Goal: Transaction & Acquisition: Obtain resource

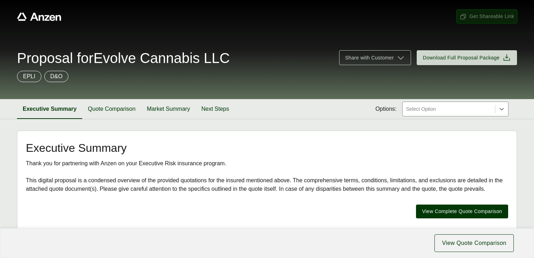
click at [477, 17] on span "Get Shareable Link" at bounding box center [486, 16] width 55 height 7
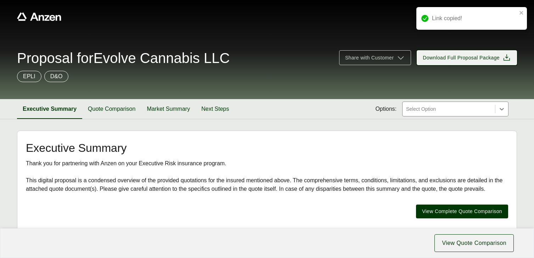
click at [456, 58] on span "Download Full Proposal Package" at bounding box center [461, 57] width 77 height 7
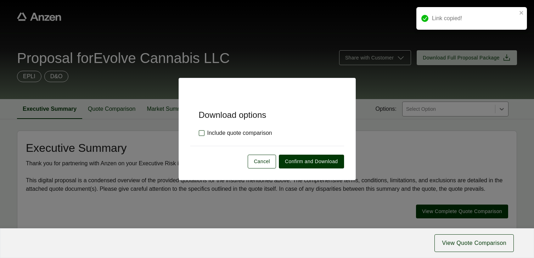
click at [202, 134] on label "Include quote comparison" at bounding box center [235, 133] width 73 height 9
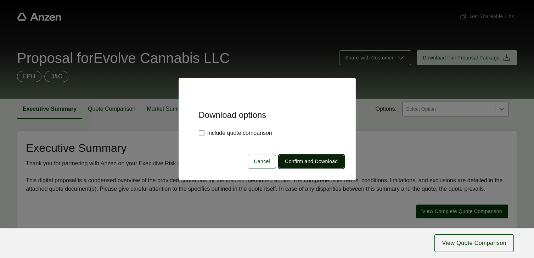
click at [302, 160] on span "Confirm and Download" at bounding box center [311, 161] width 53 height 7
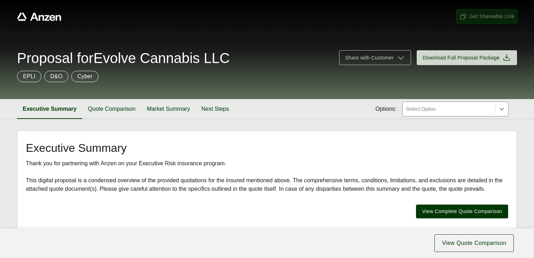
click at [481, 17] on span "Get Shareable Link" at bounding box center [486, 16] width 55 height 7
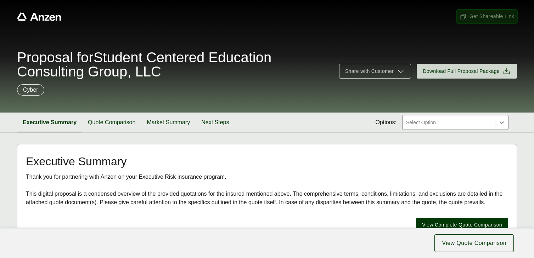
click at [486, 13] on span "Get Shareable Link" at bounding box center [486, 16] width 55 height 7
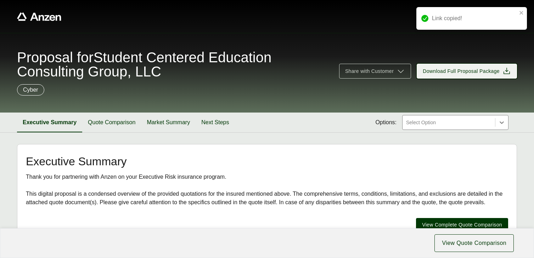
click at [465, 74] on span "Download Full Proposal Package" at bounding box center [461, 71] width 77 height 7
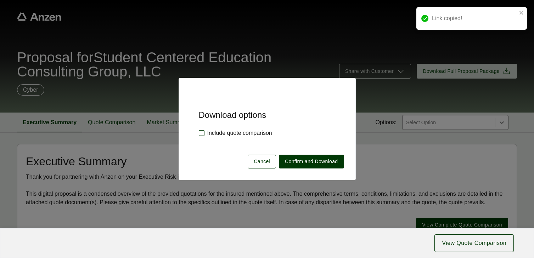
click at [202, 133] on label "Include quote comparison" at bounding box center [235, 133] width 73 height 9
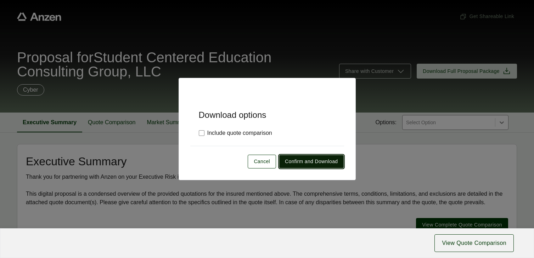
click at [303, 162] on span "Confirm and Download" at bounding box center [311, 161] width 53 height 7
